Goal: Task Accomplishment & Management: Manage account settings

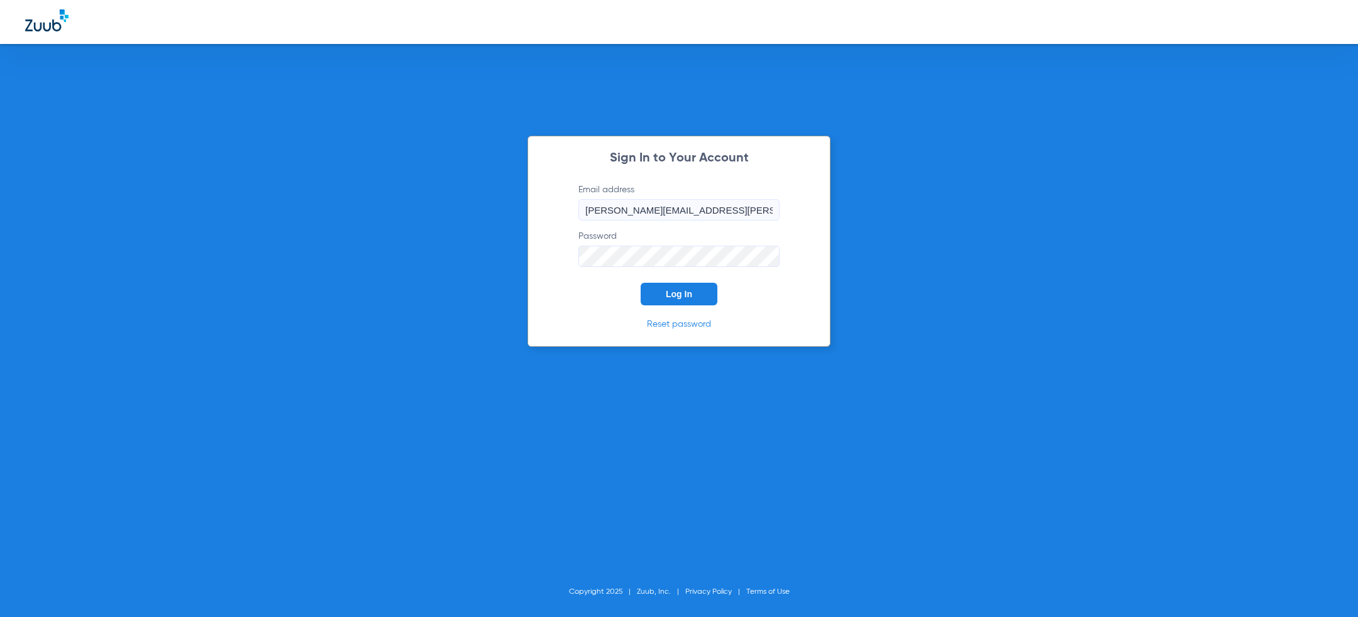
click at [693, 294] on button "Log In" at bounding box center [678, 294] width 77 height 23
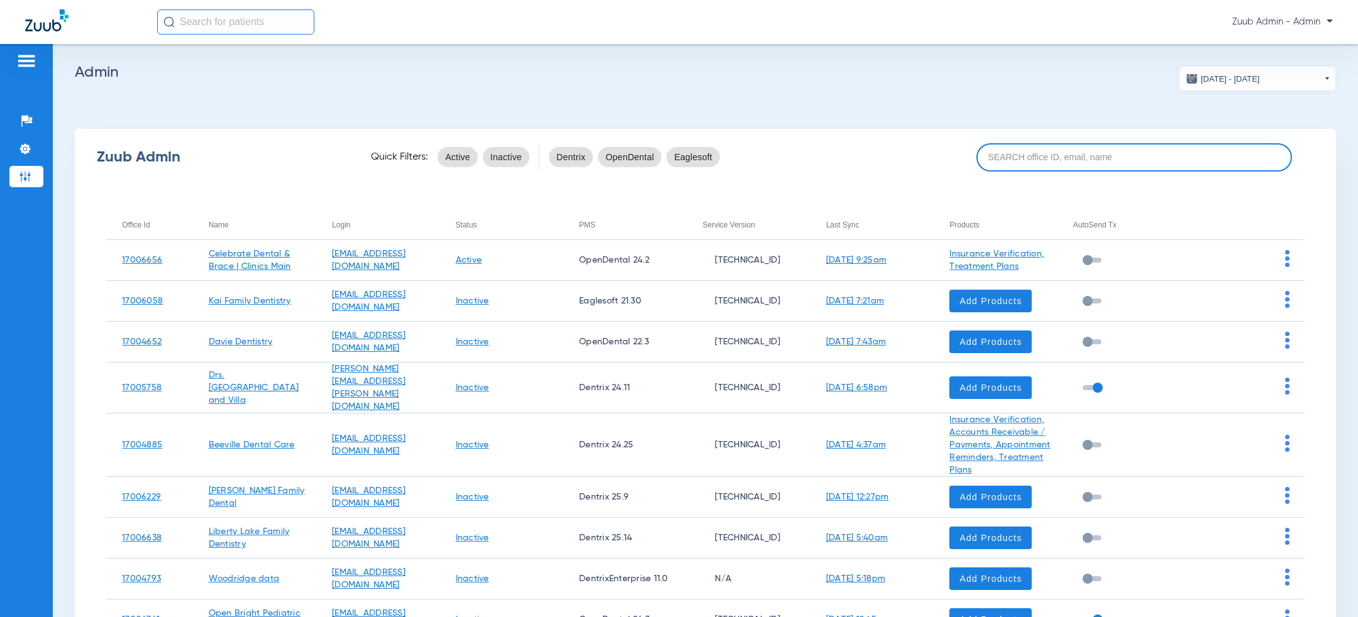
click at [1102, 158] on input at bounding box center [1134, 157] width 316 height 28
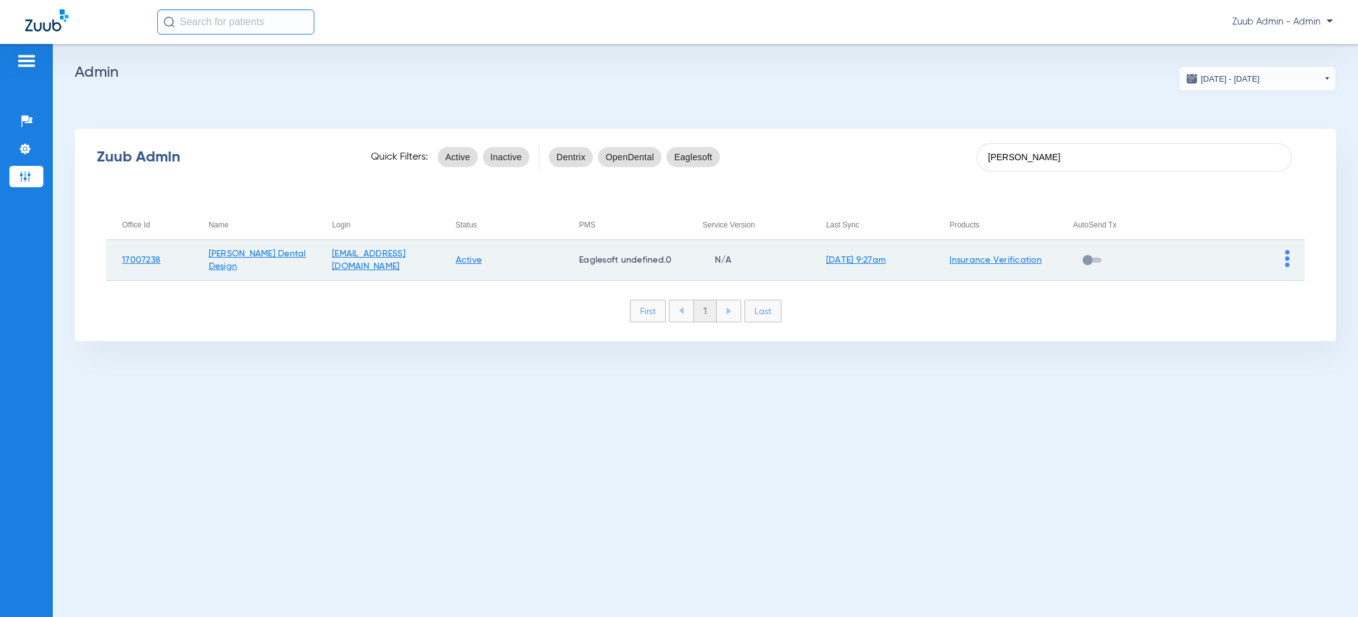
type input "[PERSON_NAME]"
click at [1287, 259] on img at bounding box center [1287, 258] width 4 height 17
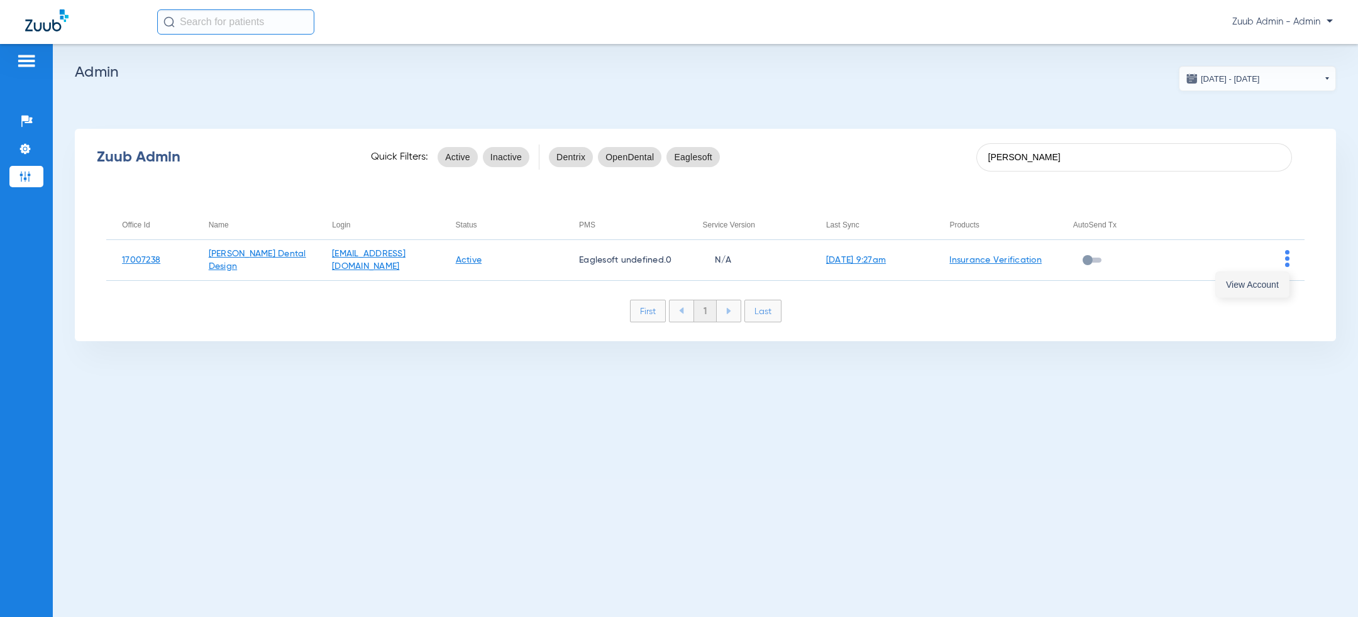
click at [1265, 278] on button "View Account" at bounding box center [1252, 284] width 73 height 25
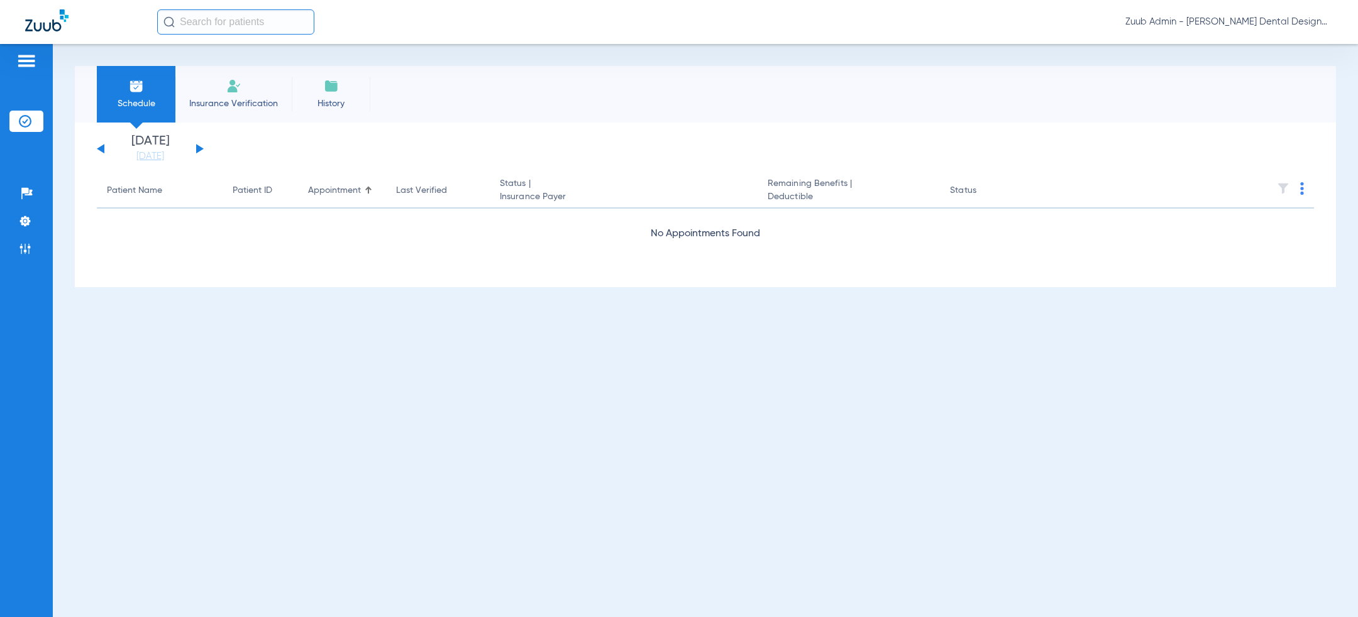
drag, startPoint x: 30, startPoint y: 224, endPoint x: 45, endPoint y: 225, distance: 15.1
click at [30, 225] on img at bounding box center [25, 221] width 13 height 13
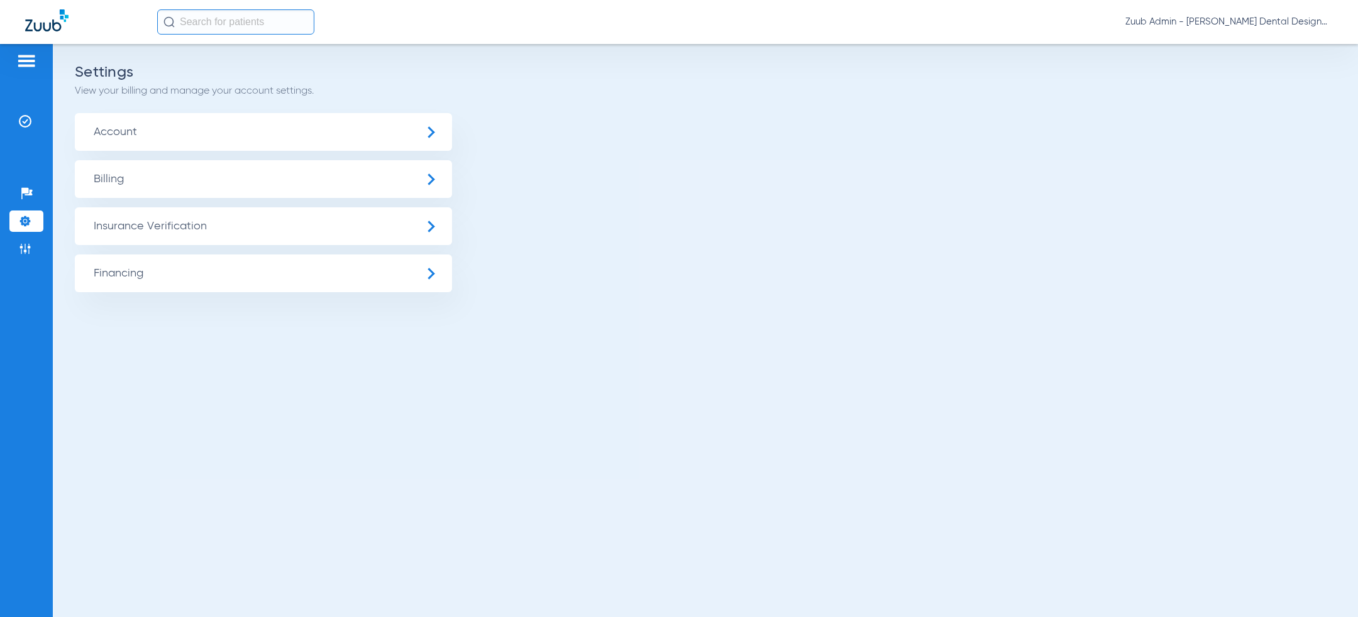
click at [182, 226] on span "Insurance Verification" at bounding box center [263, 226] width 377 height 38
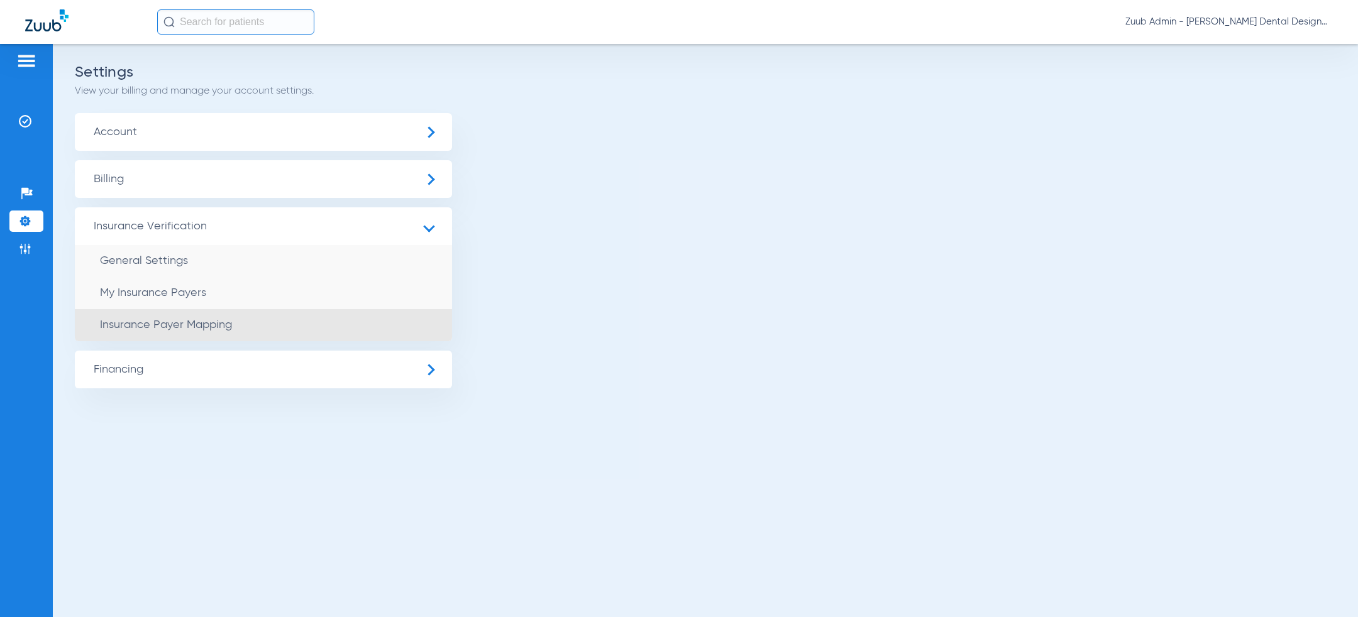
click at [181, 326] on span "Insurance Payer Mapping" at bounding box center [166, 324] width 132 height 11
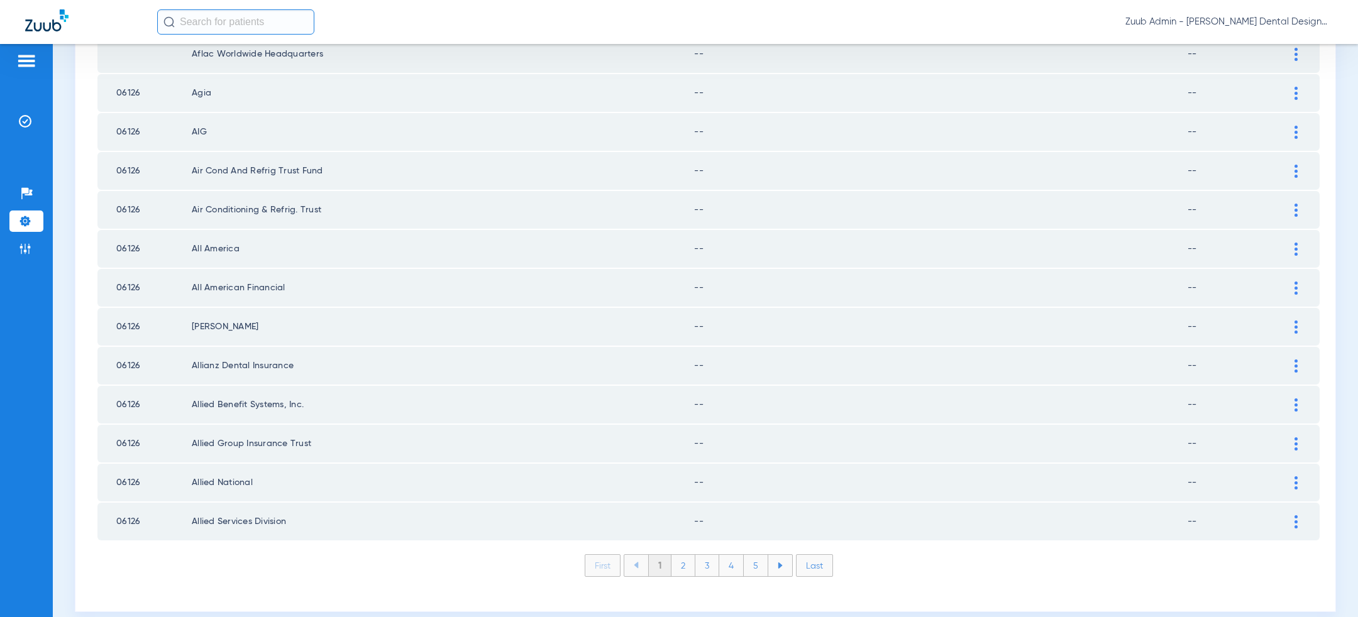
click at [806, 554] on li "Last" at bounding box center [814, 565] width 37 height 23
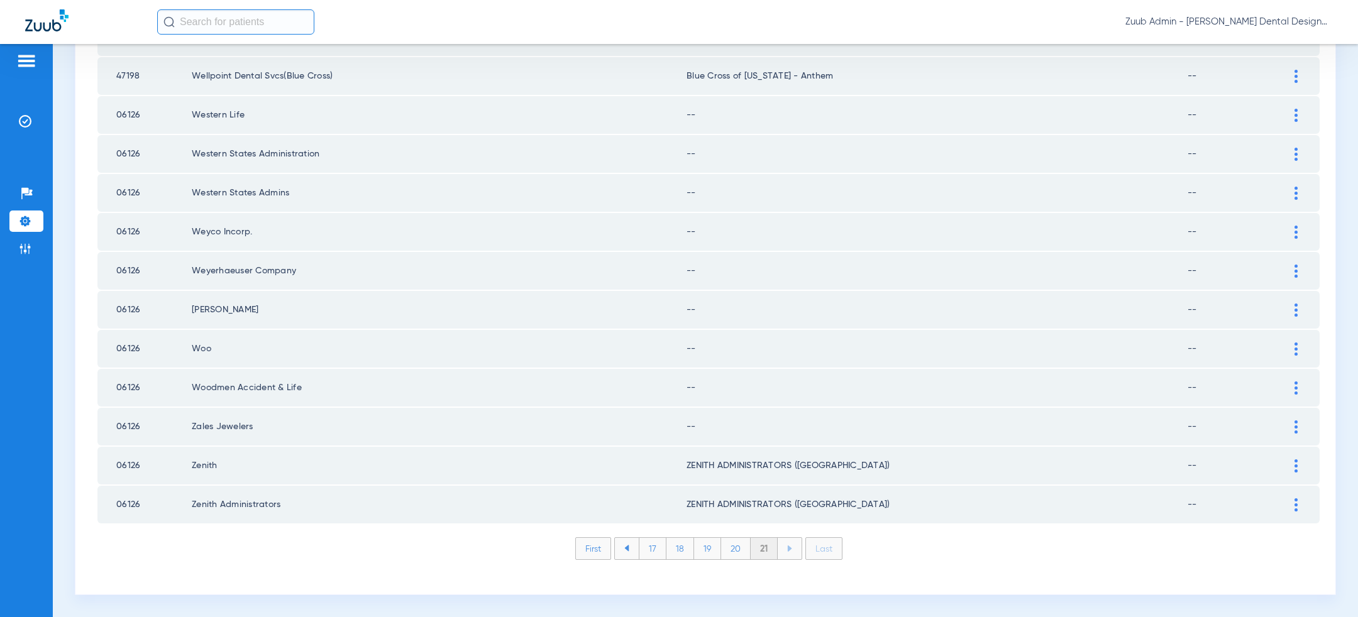
scroll to position [362, 0]
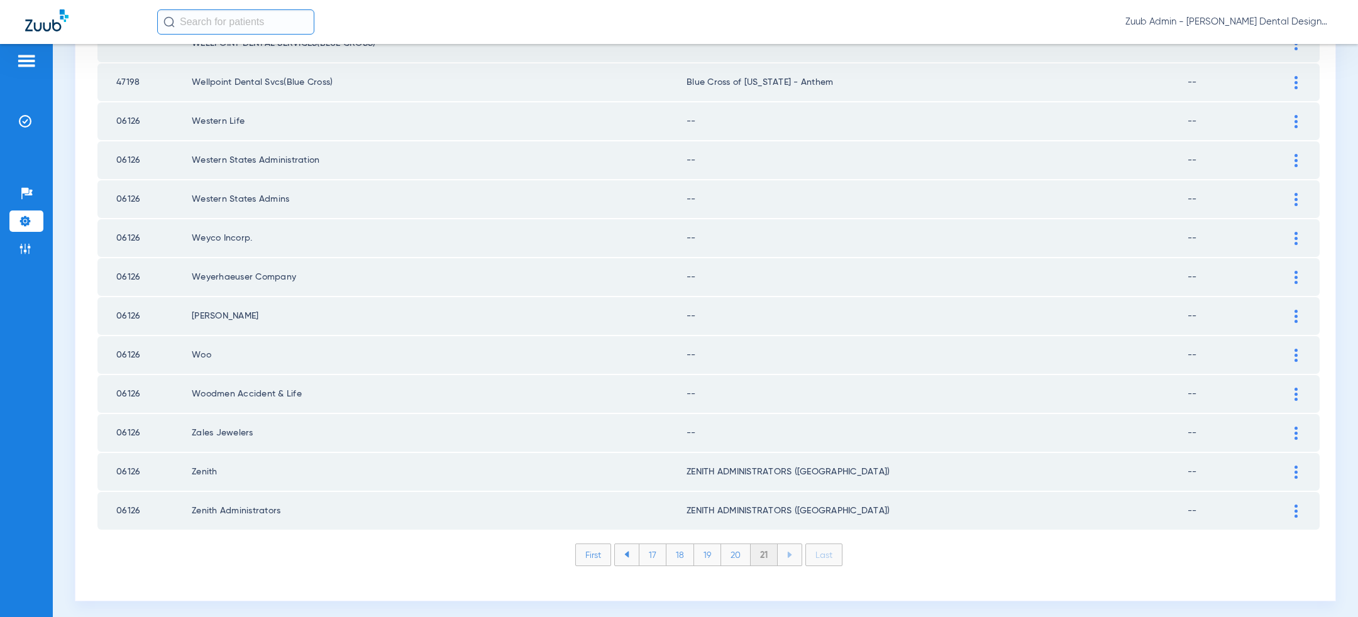
click at [603, 549] on li "First" at bounding box center [593, 555] width 36 height 23
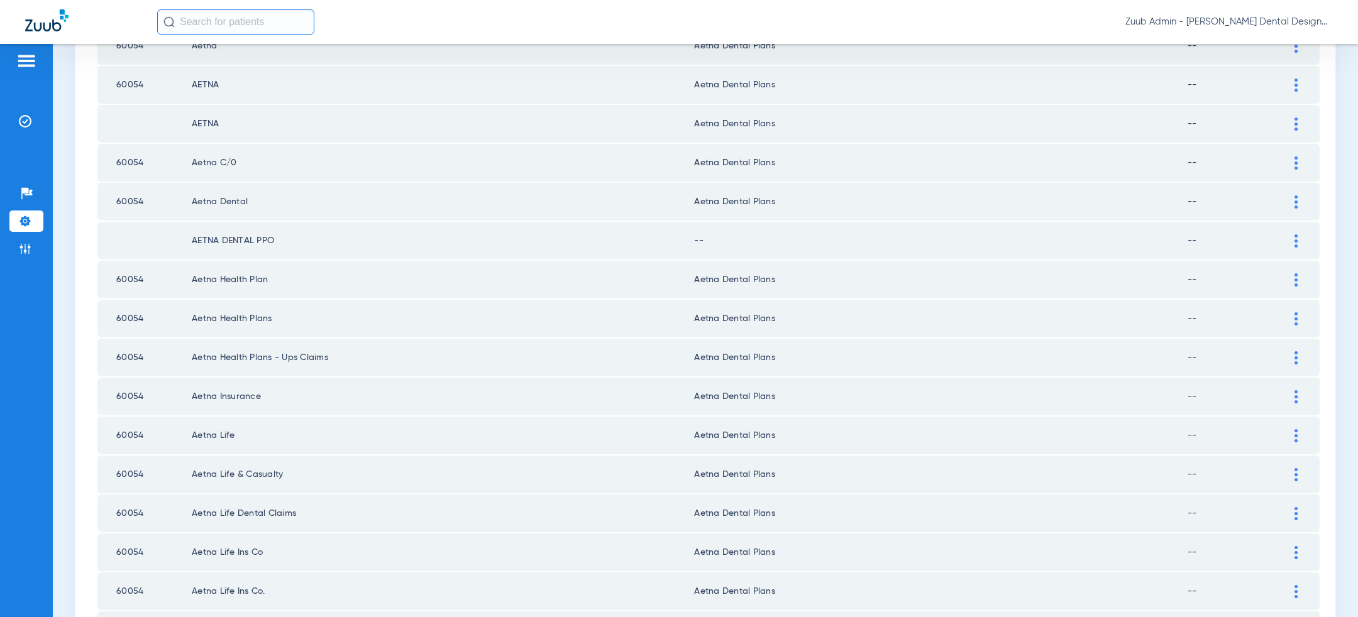
scroll to position [0, 0]
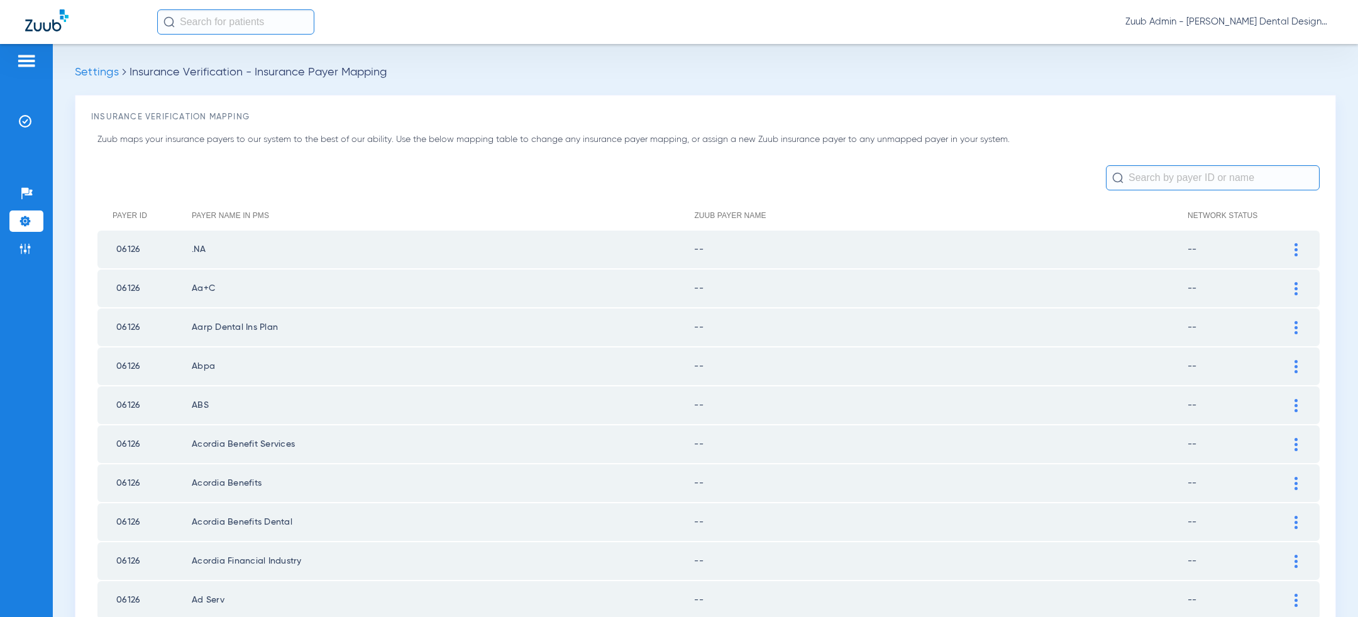
click at [1240, 19] on span "Zuub Admin - [PERSON_NAME] Dental Design" at bounding box center [1228, 22] width 207 height 13
click at [1283, 36] on button "Log out" at bounding box center [1295, 44] width 69 height 25
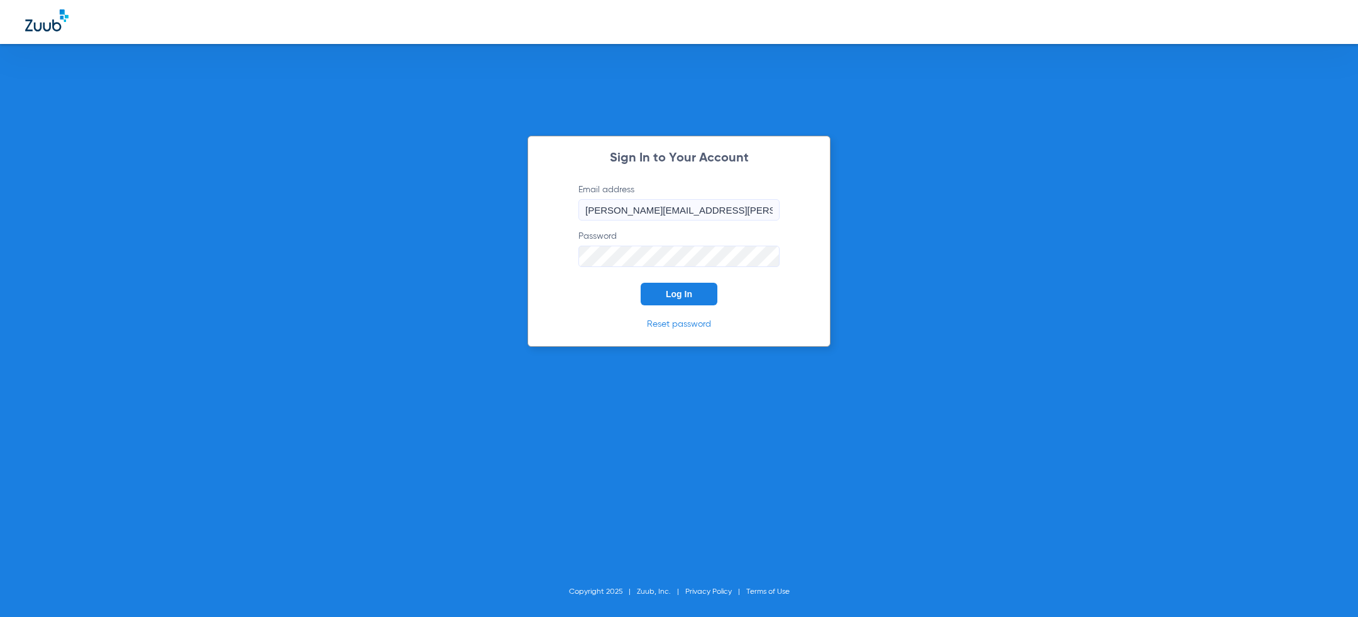
click at [1091, 334] on div "Sign In to Your Account Email address [PERSON_NAME][EMAIL_ADDRESS][PERSON_NAME]…" at bounding box center [679, 308] width 1358 height 617
